Goal: Task Accomplishment & Management: Use online tool/utility

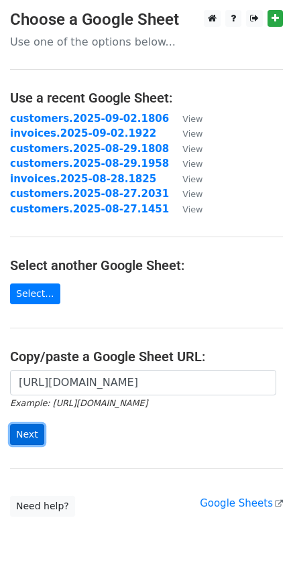
click at [35, 435] on input "Next" at bounding box center [27, 434] width 34 height 21
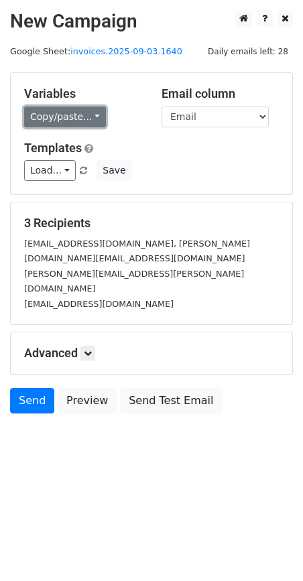
click at [86, 115] on link "Copy/paste..." at bounding box center [65, 117] width 82 height 21
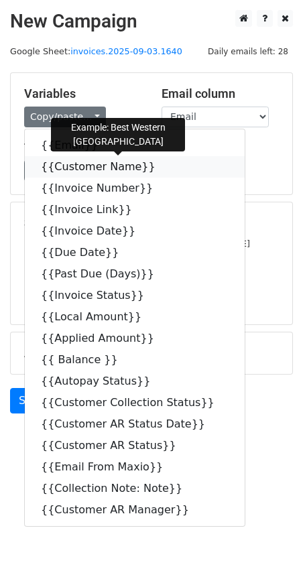
drag, startPoint x: 143, startPoint y: 170, endPoint x: 107, endPoint y: 180, distance: 36.9
click at [159, 170] on icon at bounding box center [164, 166] width 11 height 11
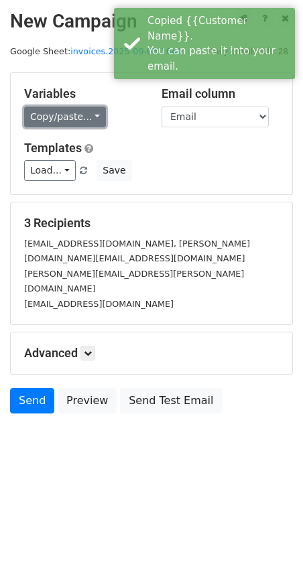
click at [84, 118] on link "Copy/paste..." at bounding box center [65, 117] width 82 height 21
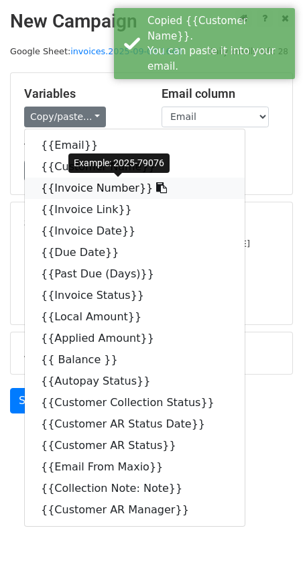
click at [156, 188] on icon at bounding box center [161, 187] width 11 height 11
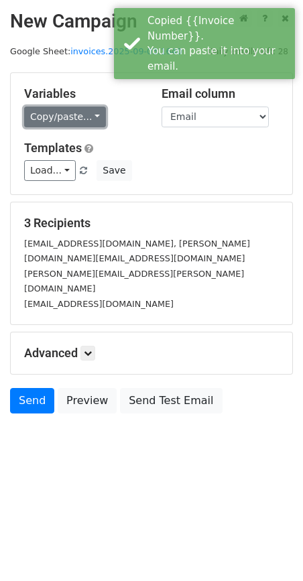
click at [94, 117] on link "Copy/paste..." at bounding box center [65, 117] width 82 height 21
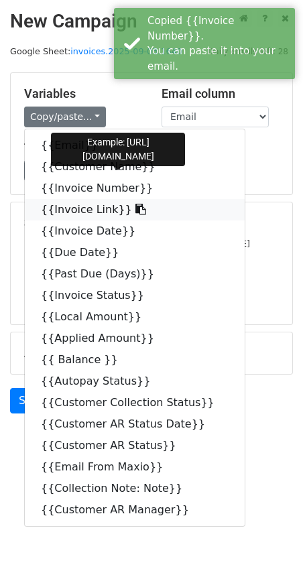
click at [135, 204] on icon at bounding box center [140, 209] width 11 height 11
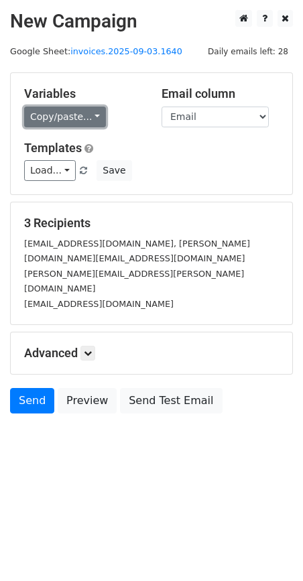
click at [86, 115] on link "Copy/paste..." at bounding box center [65, 117] width 82 height 21
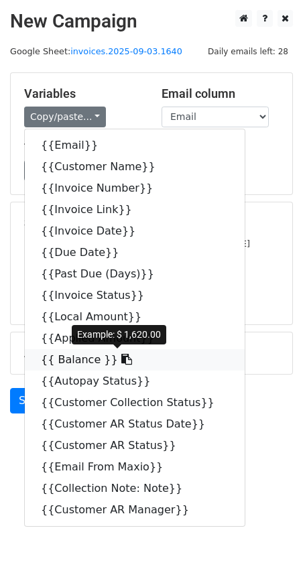
click at [121, 360] on icon at bounding box center [126, 359] width 11 height 11
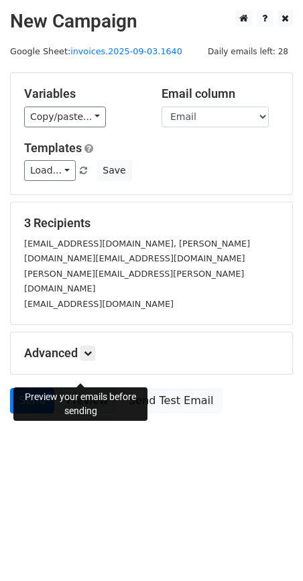
click at [79, 388] on link "Preview" at bounding box center [87, 400] width 59 height 25
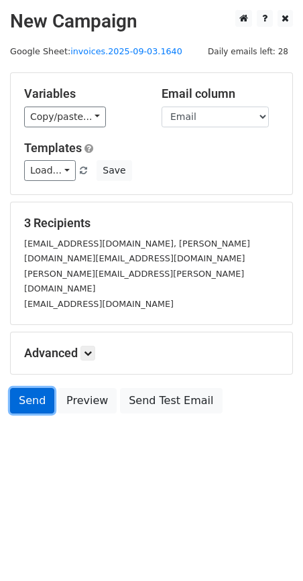
click at [31, 388] on link "Send" at bounding box center [32, 400] width 44 height 25
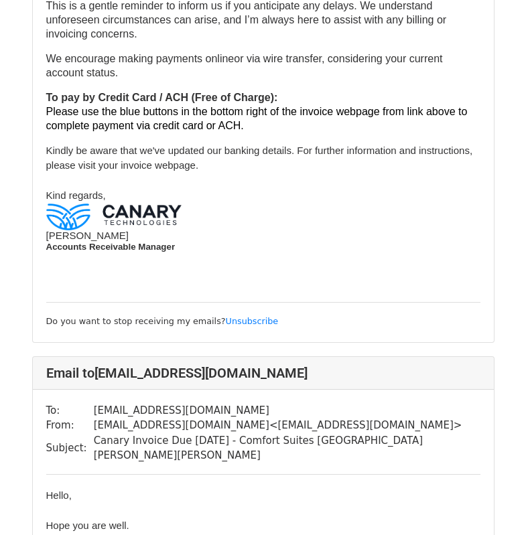
scroll to position [793, 0]
